Goal: Navigation & Orientation: Find specific page/section

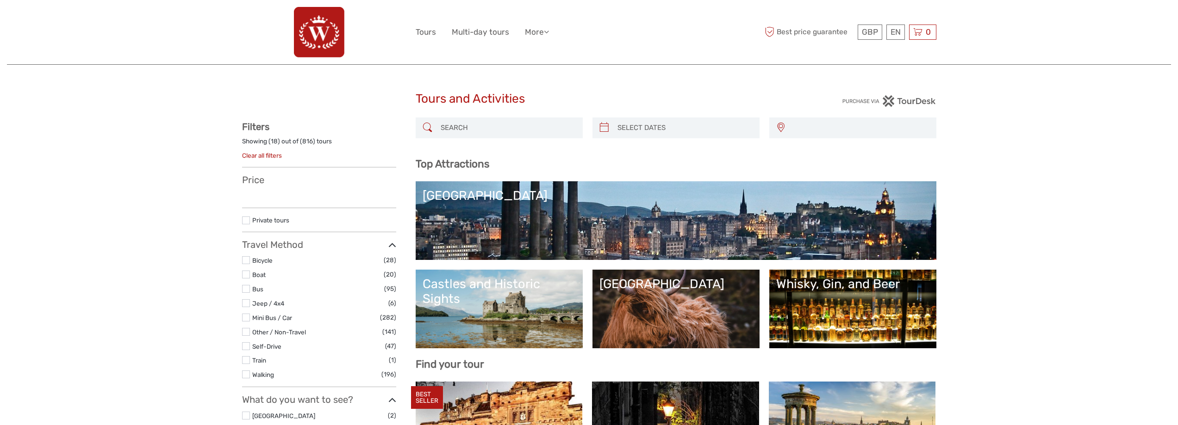
select select
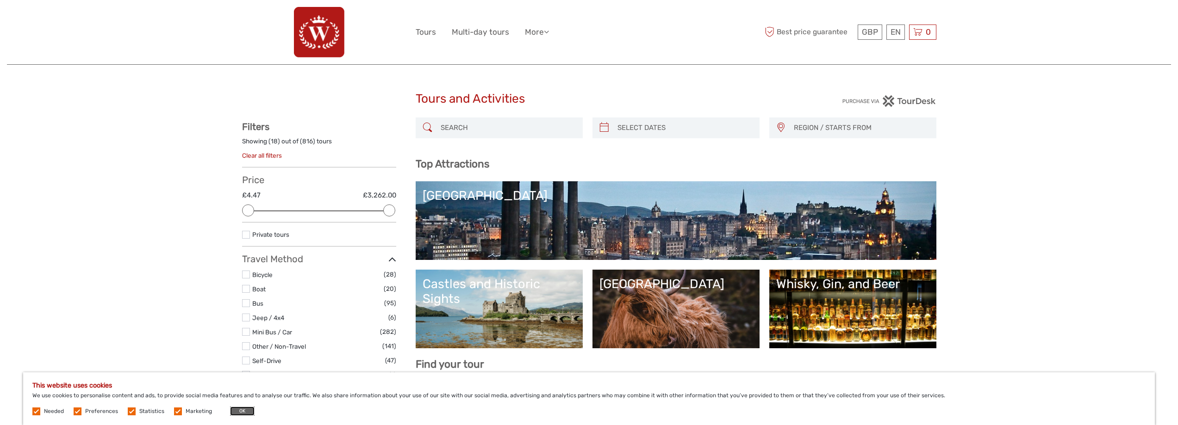
click at [245, 410] on button "OK" at bounding box center [242, 411] width 25 height 9
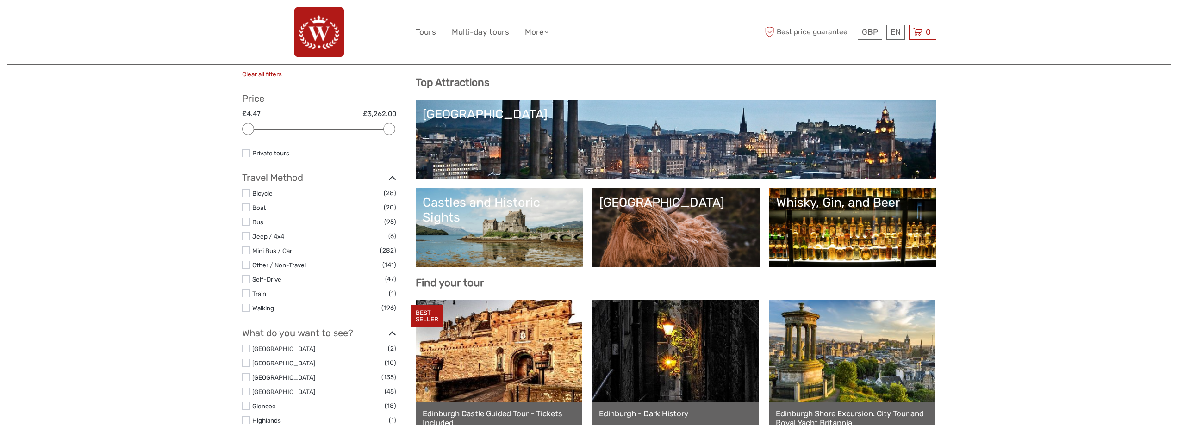
scroll to position [81, 0]
click at [625, 156] on link "[GEOGRAPHIC_DATA]" at bounding box center [676, 139] width 507 height 65
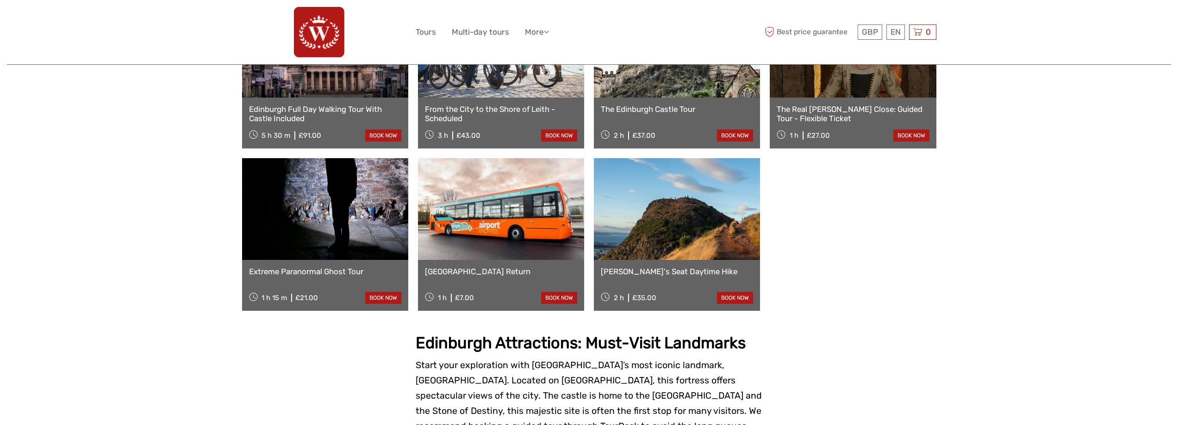
scroll to position [579, 0]
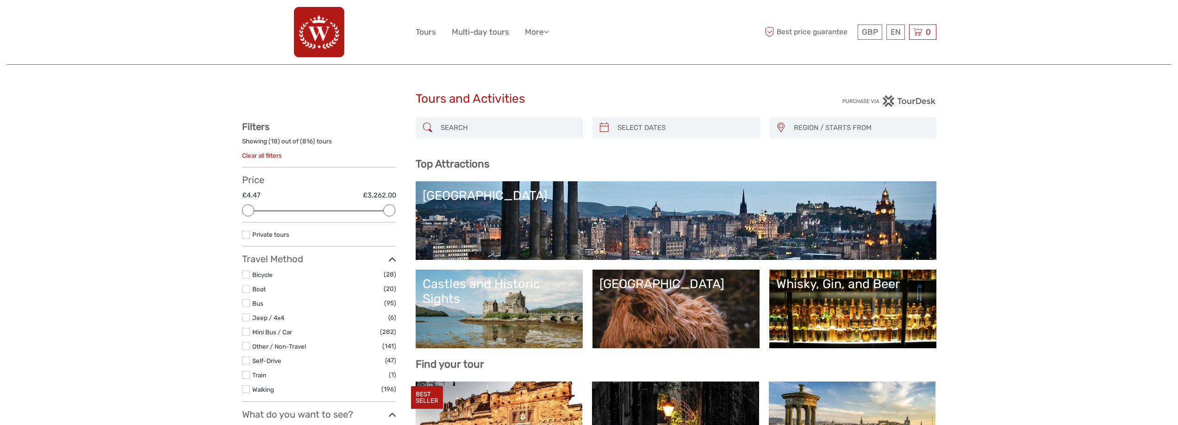
select select
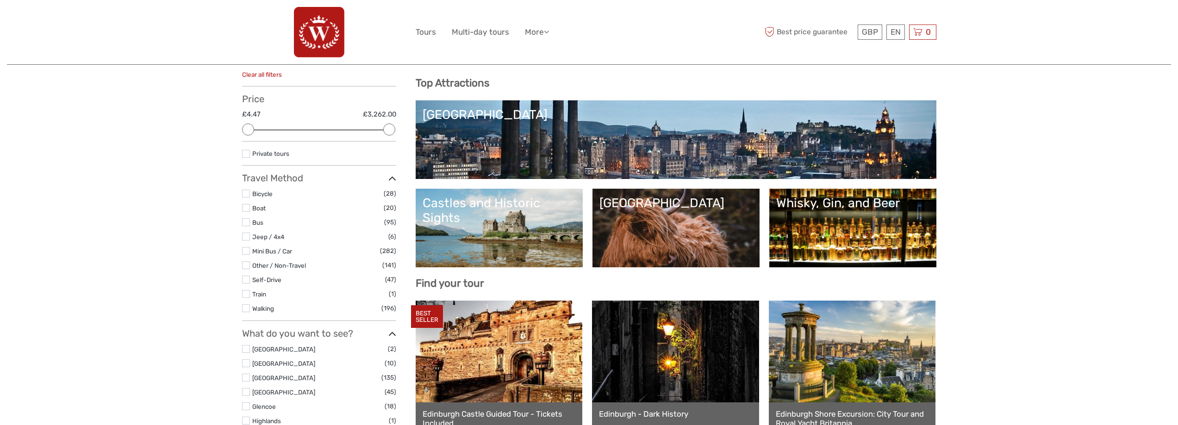
click at [710, 207] on div "[GEOGRAPHIC_DATA]" at bounding box center [676, 203] width 153 height 15
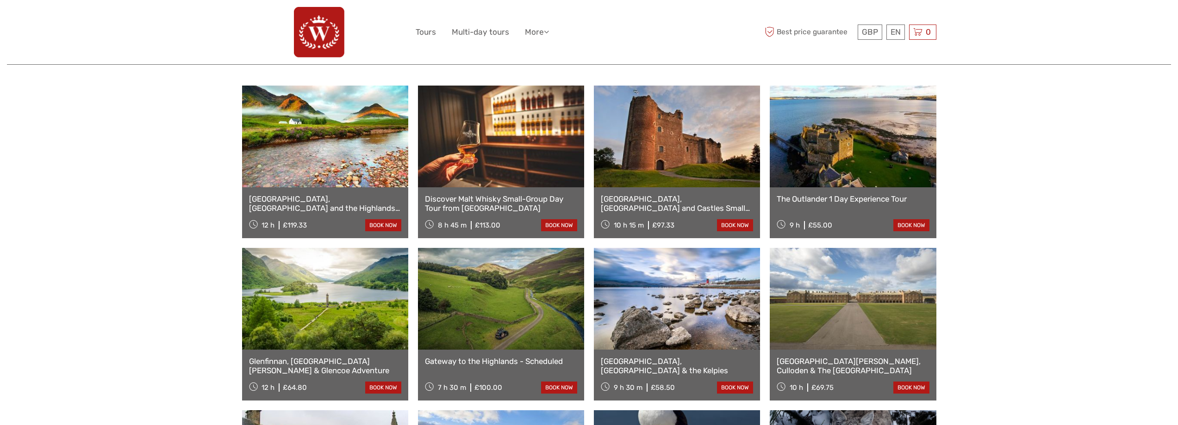
scroll to position [313, 0]
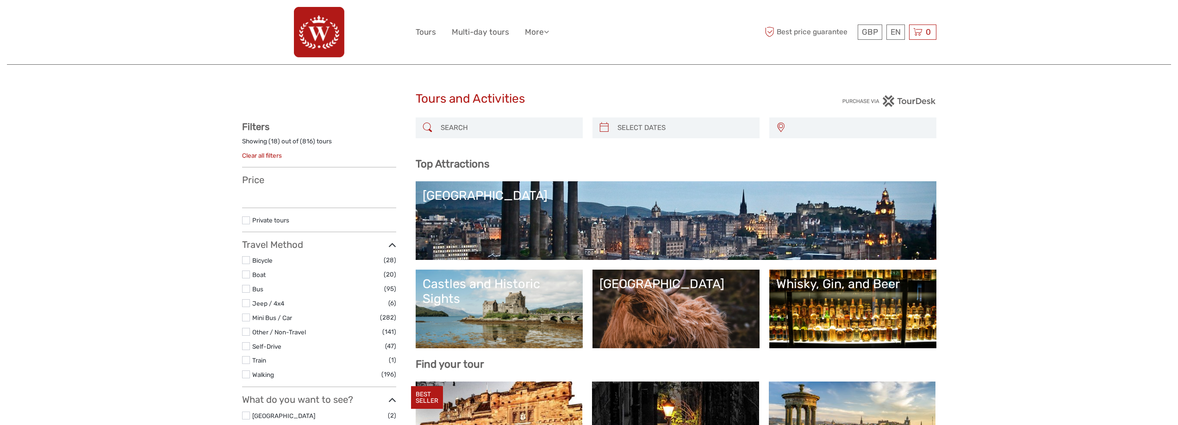
select select
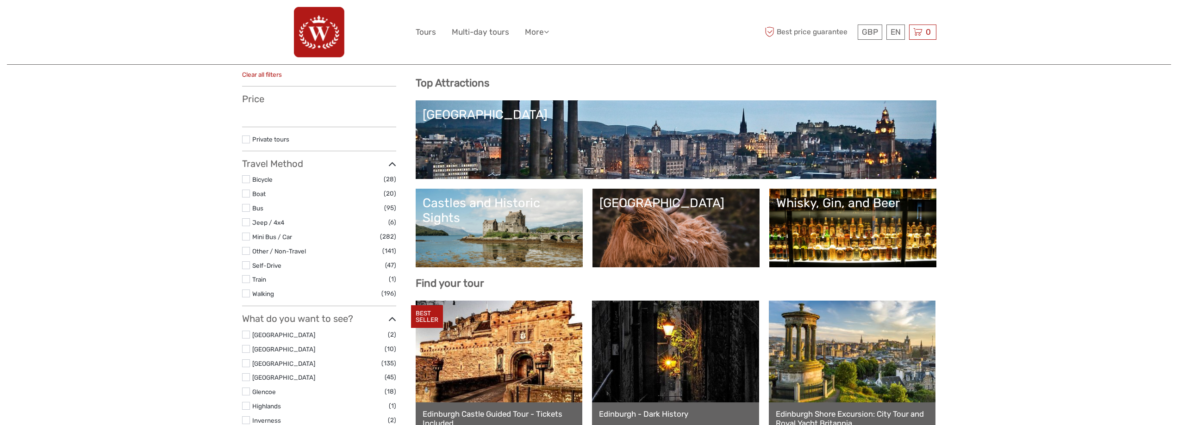
select select
